Goal: Task Accomplishment & Management: Manage account settings

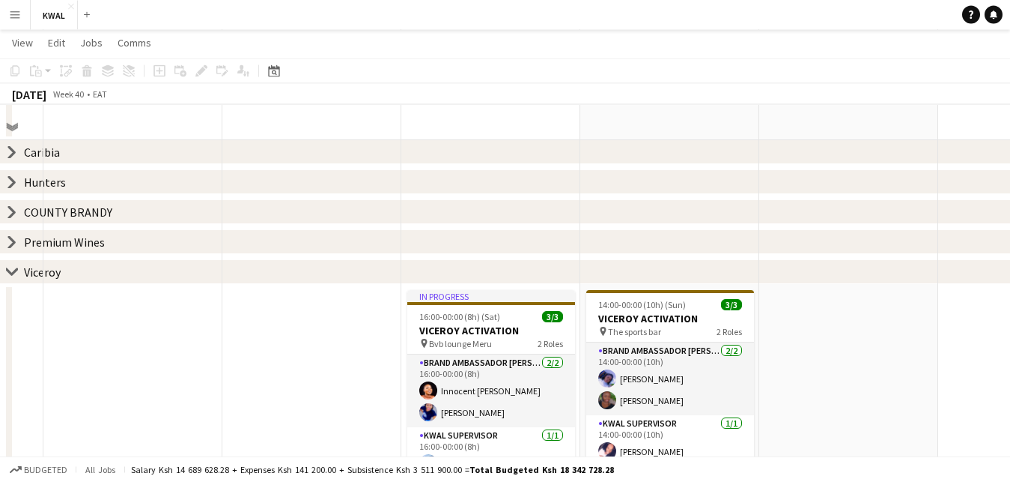
scroll to position [0, 494]
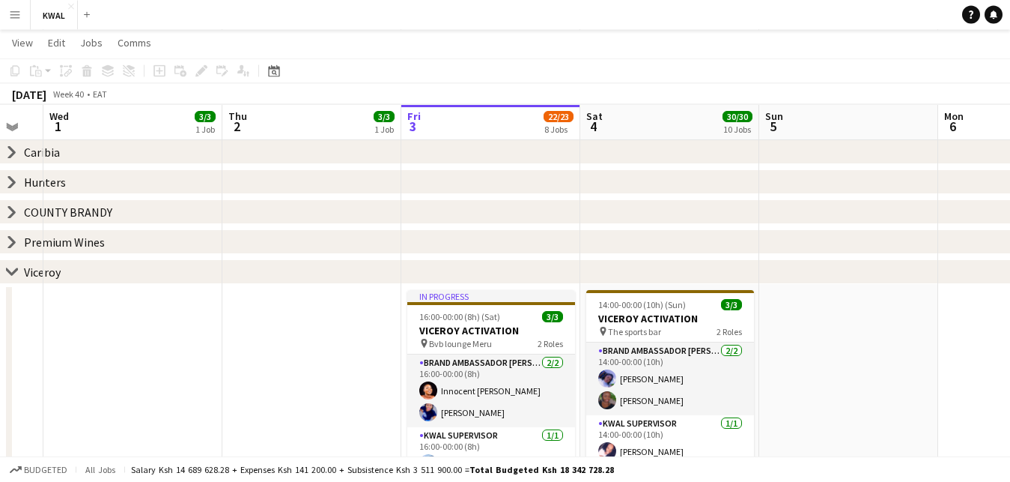
click at [14, 16] on app-icon "Menu" at bounding box center [15, 15] width 12 height 12
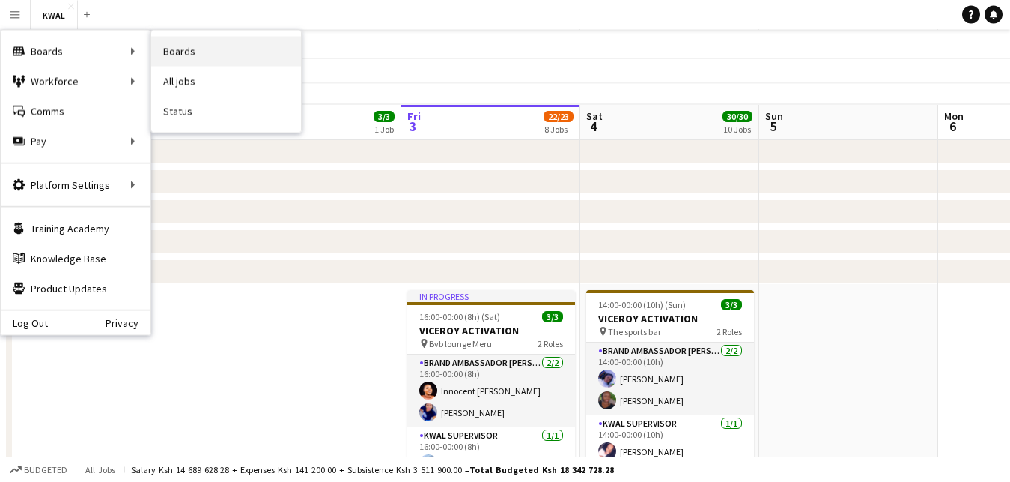
click at [166, 55] on link "Boards" at bounding box center [226, 52] width 150 height 30
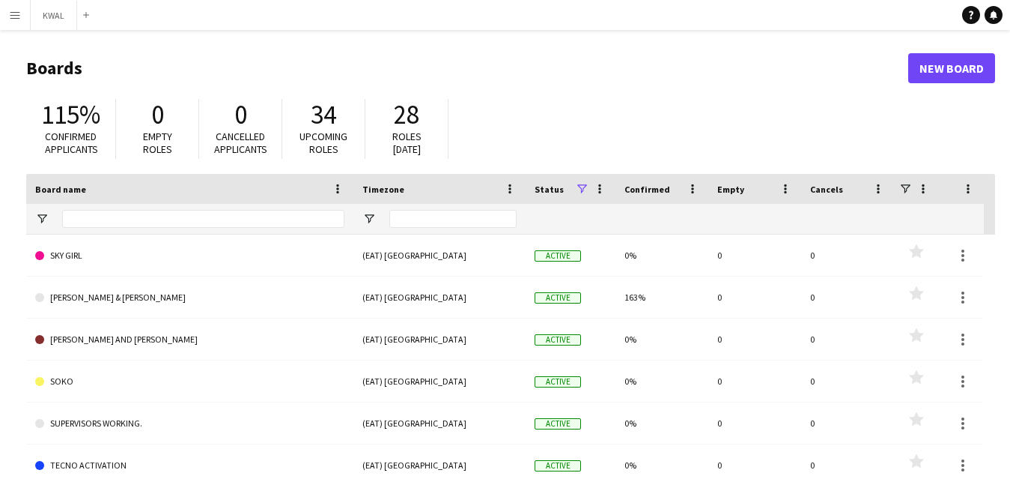
scroll to position [1466, 0]
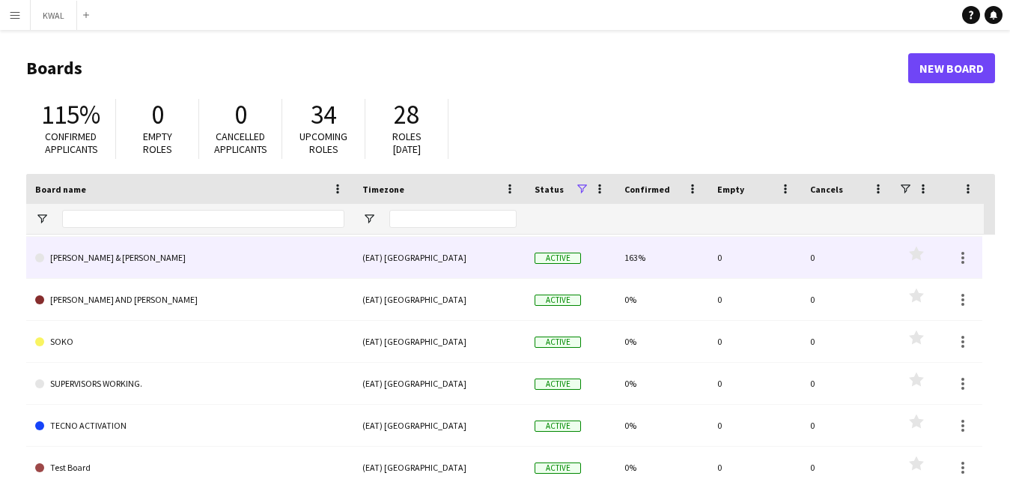
click at [206, 273] on link "[PERSON_NAME] & [PERSON_NAME]" at bounding box center [189, 258] width 309 height 42
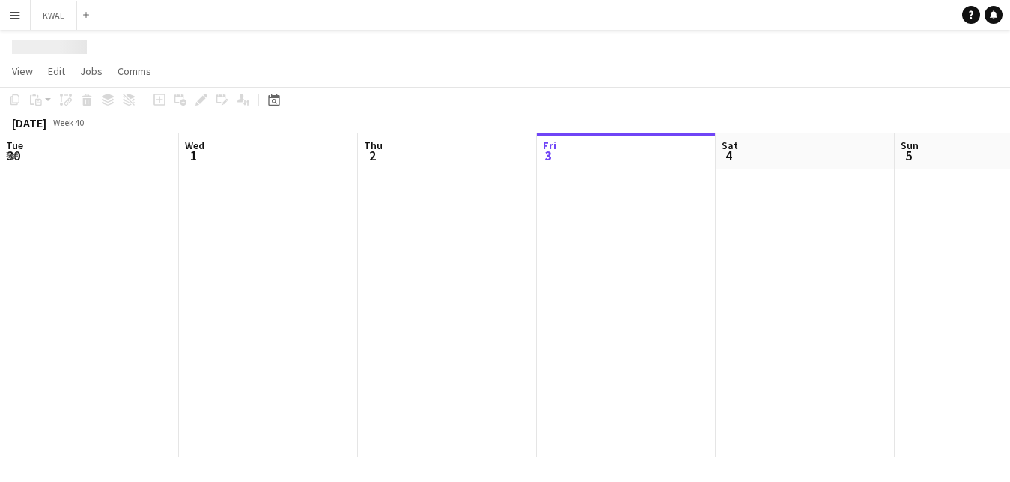
scroll to position [0, 358]
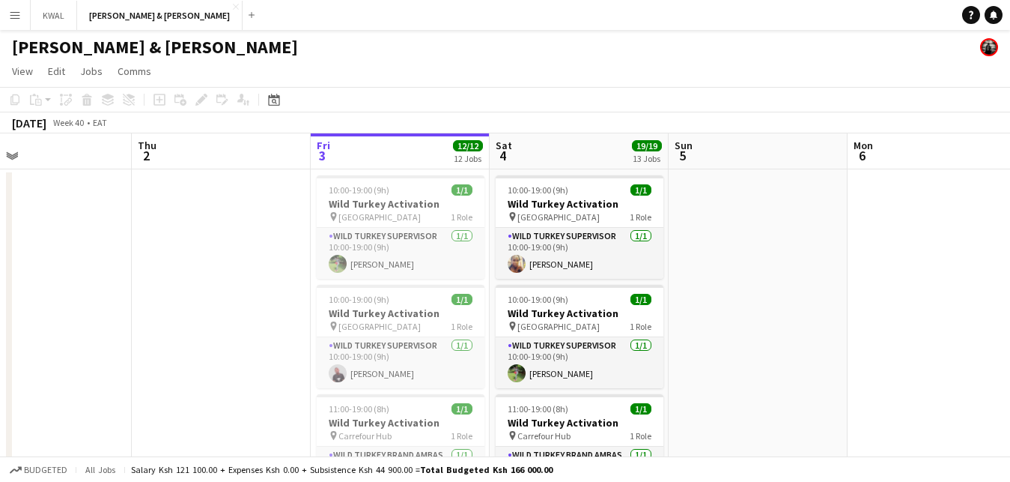
drag, startPoint x: 85, startPoint y: 265, endPoint x: 214, endPoint y: 296, distance: 133.2
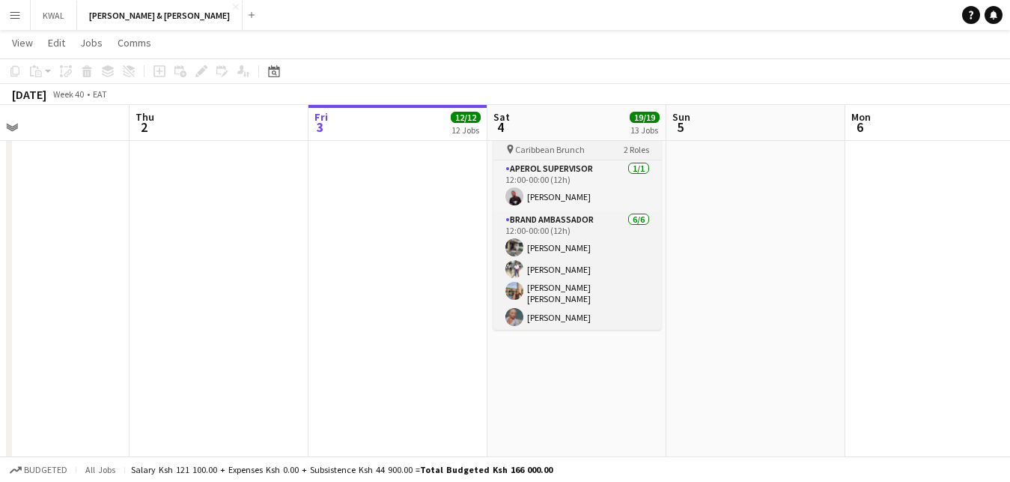
scroll to position [46, 0]
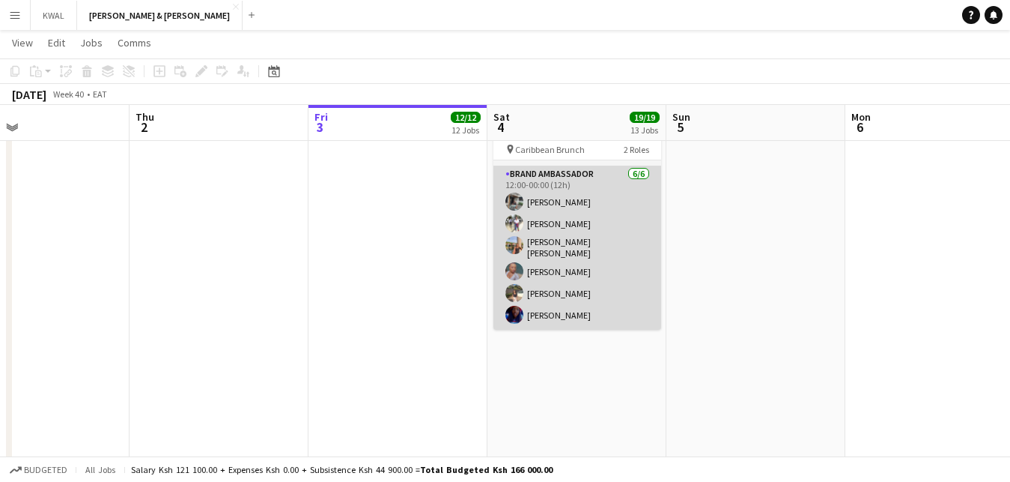
click at [563, 232] on app-card-role "Brand Ambassador [DATE] 12:00-00:00 (12h) [PERSON_NAME] [PERSON_NAME] [PERSON_N…" at bounding box center [578, 248] width 168 height 164
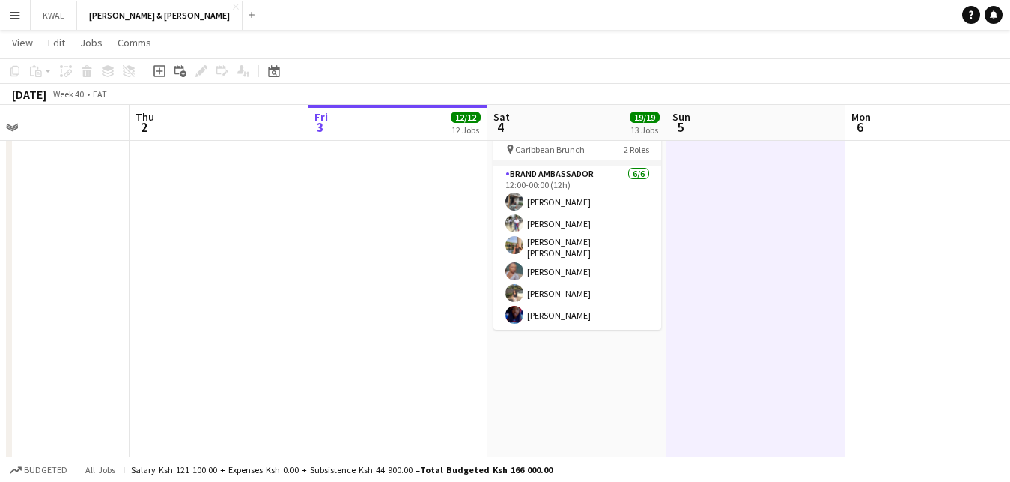
click at [15, 25] on button "Menu" at bounding box center [15, 15] width 30 height 30
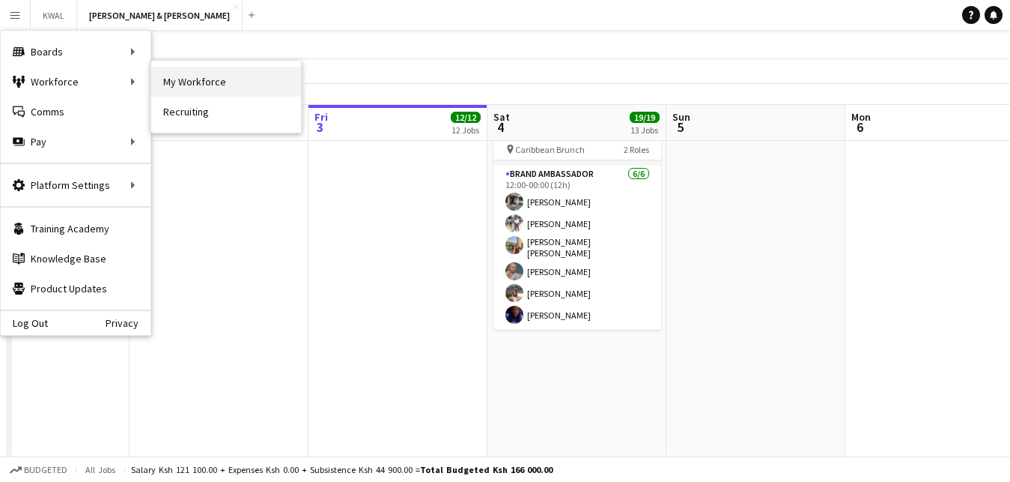
click at [161, 83] on link "My Workforce" at bounding box center [226, 82] width 150 height 30
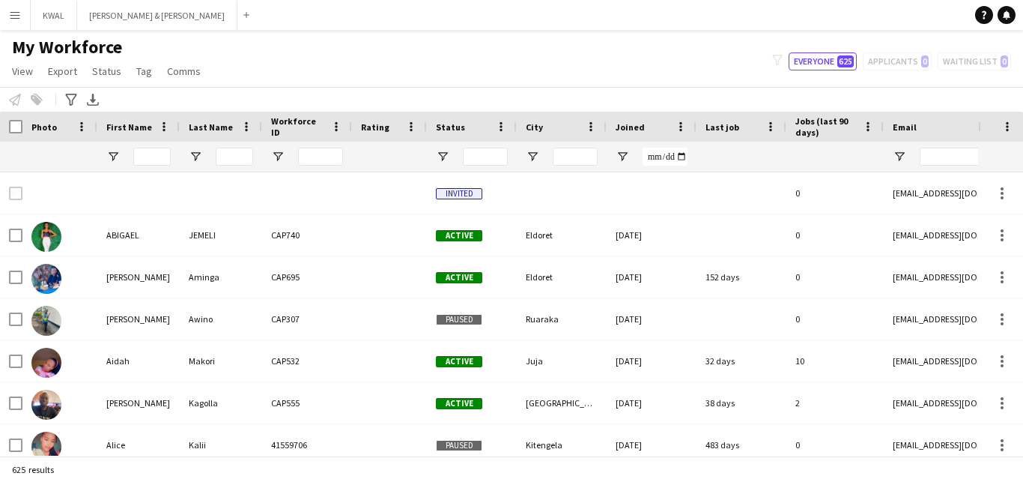
type input "**********"
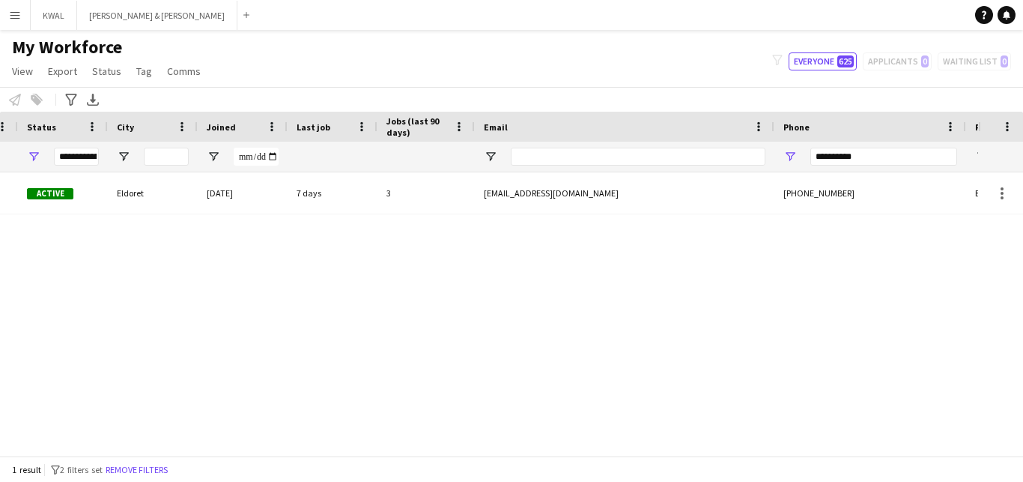
scroll to position [0, 427]
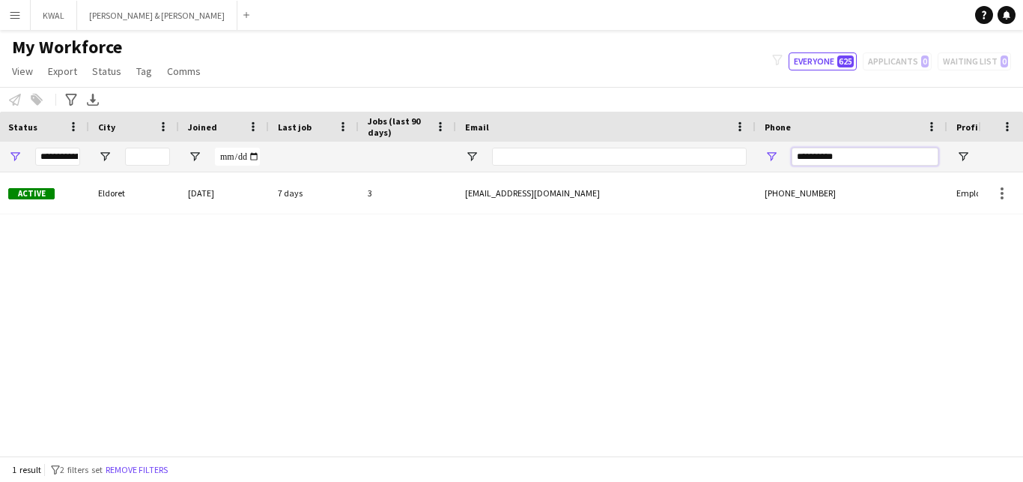
drag, startPoint x: 871, startPoint y: 156, endPoint x: 760, endPoint y: 156, distance: 110.9
click at [760, 156] on div "**********" at bounding box center [852, 157] width 192 height 30
drag, startPoint x: 868, startPoint y: 160, endPoint x: 800, endPoint y: 136, distance: 72.0
click at [798, 148] on input "**********" at bounding box center [865, 157] width 147 height 18
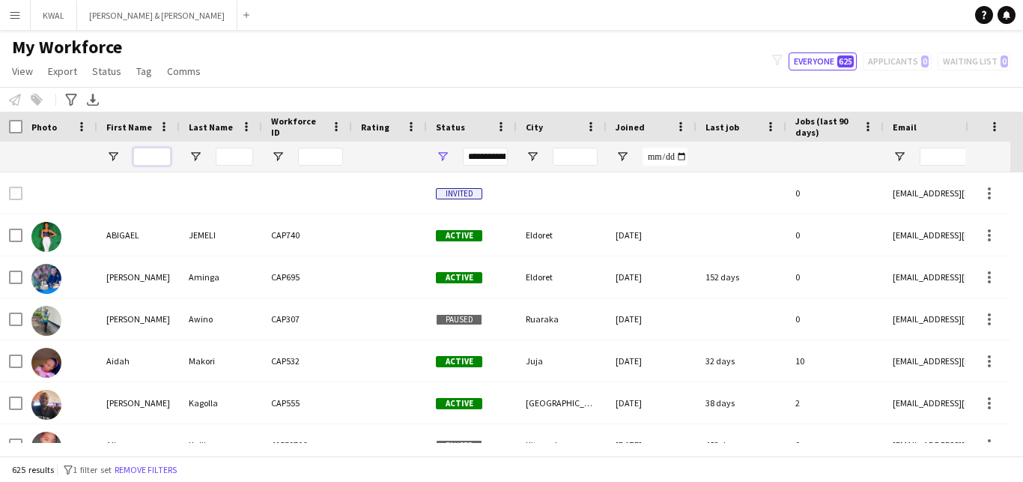
click at [151, 153] on input "First Name Filter Input" at bounding box center [151, 157] width 37 height 18
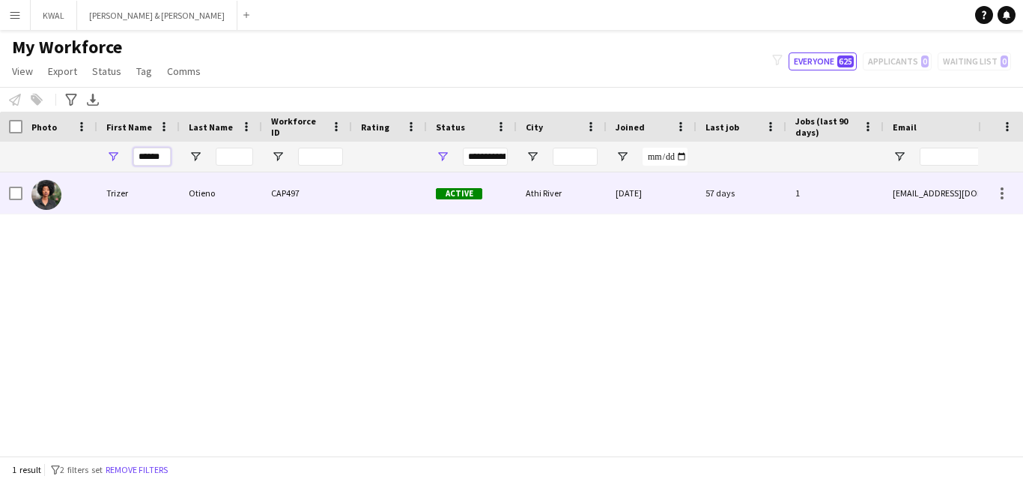
type input "******"
click at [130, 194] on div "Trizer" at bounding box center [138, 192] width 82 height 41
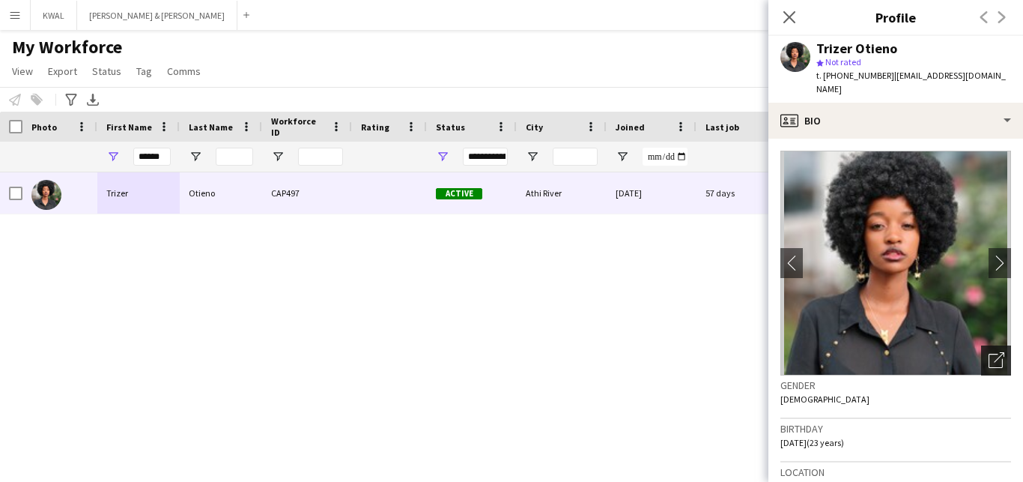
click at [989, 352] on icon "Open photos pop-in" at bounding box center [997, 360] width 16 height 16
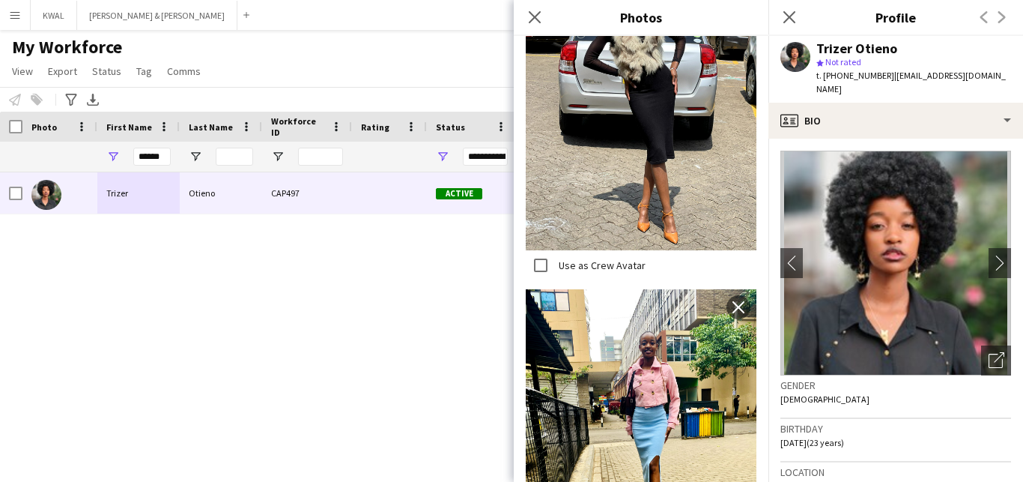
click at [670, 163] on img at bounding box center [641, 96] width 231 height 308
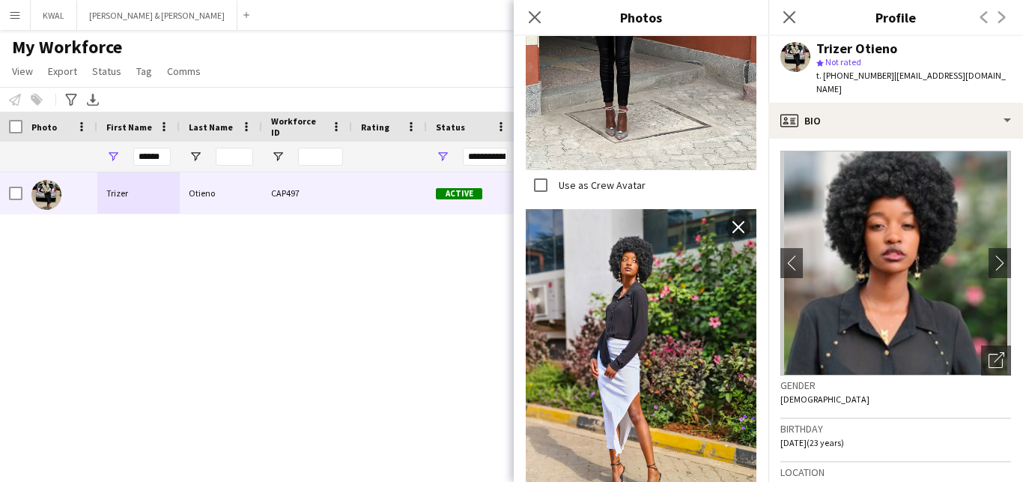
click at [270, 374] on div "Trizer Otieno CAP497 Active [GEOGRAPHIC_DATA] [DATE] 57 days 1 [EMAIL_ADDRESS][…" at bounding box center [489, 307] width 978 height 270
